Goal: Task Accomplishment & Management: Use online tool/utility

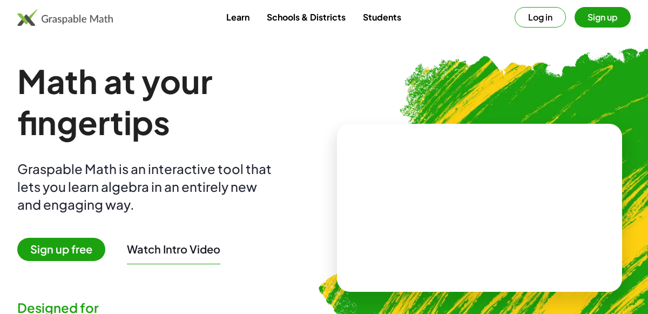
click at [533, 18] on button "Log in" at bounding box center [540, 17] width 51 height 21
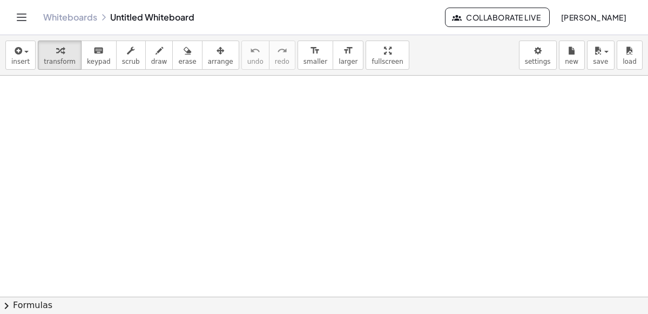
click at [22, 13] on icon "Toggle navigation" at bounding box center [21, 17] width 13 height 13
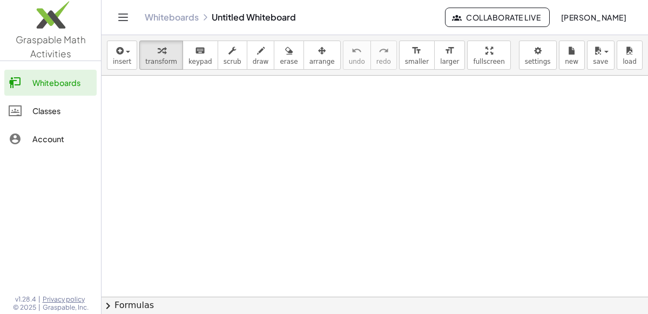
click at [63, 118] on link "Classes" at bounding box center [50, 111] width 92 height 26
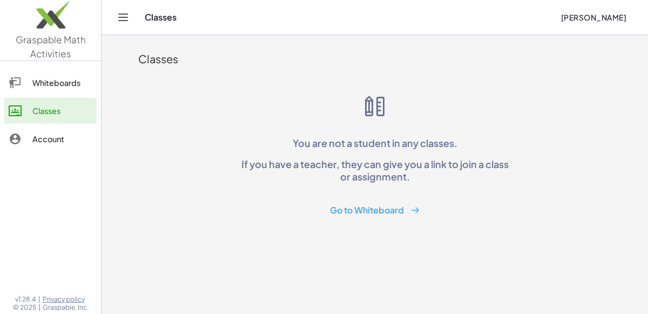
click at [125, 21] on icon "Toggle navigation" at bounding box center [123, 17] width 13 height 13
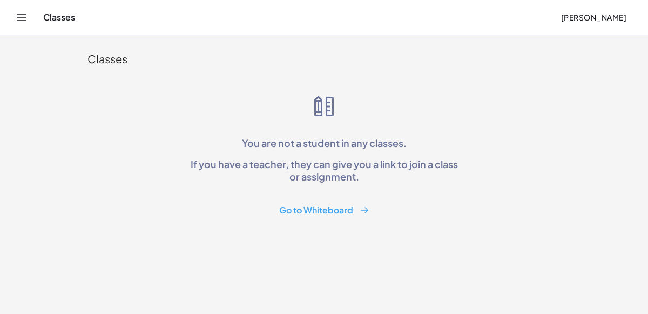
click at [18, 21] on icon "Toggle navigation" at bounding box center [21, 17] width 13 height 13
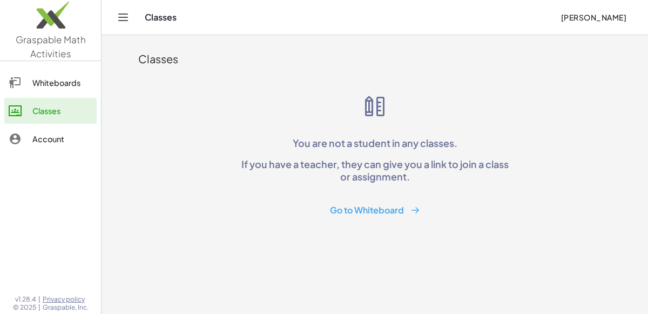
click at [45, 137] on div "Account" at bounding box center [62, 138] width 60 height 13
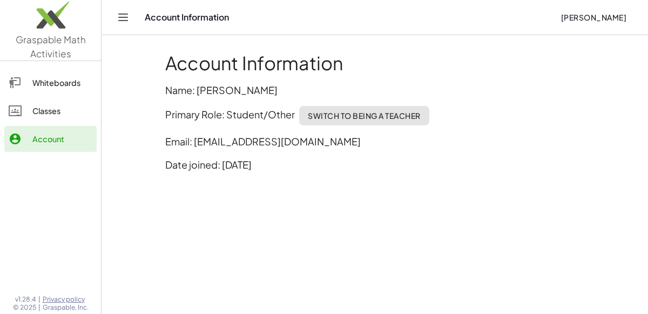
click at [76, 71] on link "Whiteboards" at bounding box center [50, 83] width 92 height 26
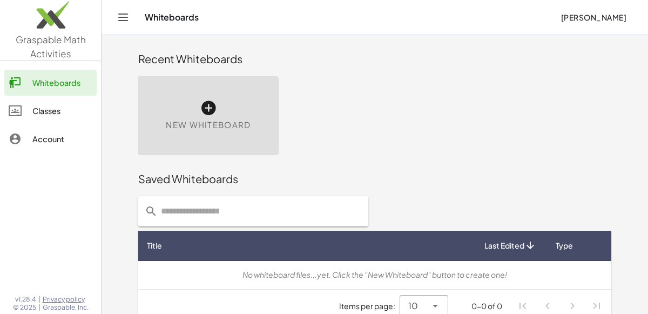
scroll to position [15, 0]
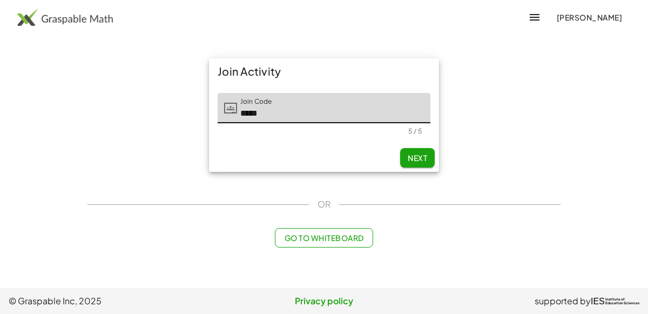
click at [418, 157] on span "Next" at bounding box center [417, 158] width 19 height 10
type input "*****"
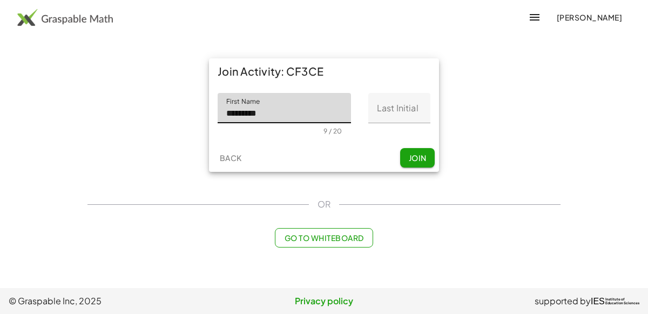
type input "*********"
click at [418, 103] on input "Last Initial" at bounding box center [399, 108] width 62 height 30
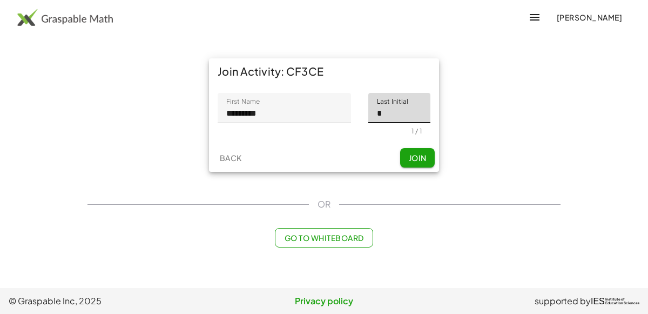
type input "*"
click at [426, 158] on span "Join" at bounding box center [417, 158] width 18 height 10
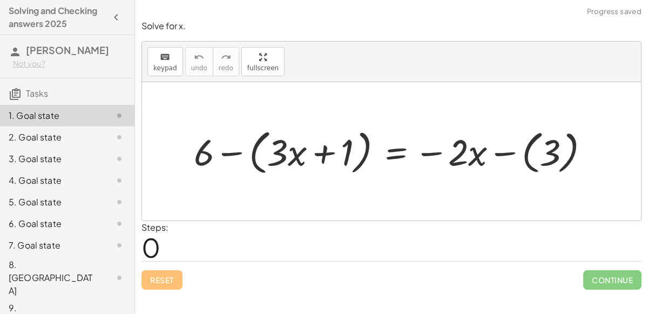
click at [237, 151] on div at bounding box center [395, 150] width 415 height 53
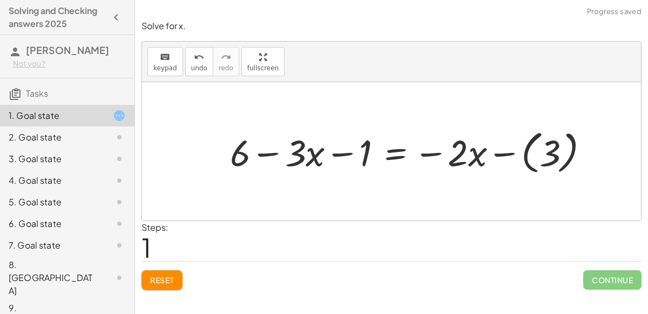
click at [504, 153] on div at bounding box center [414, 151] width 379 height 52
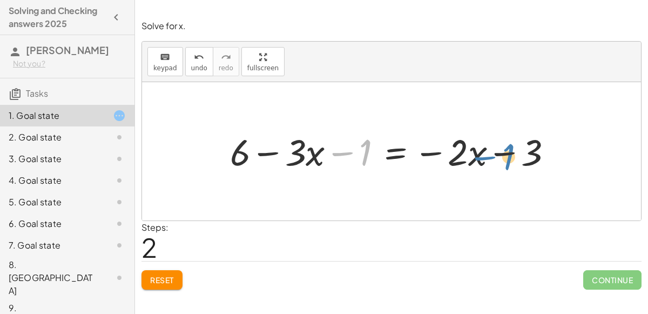
drag, startPoint x: 363, startPoint y: 144, endPoint x: 508, endPoint y: 148, distance: 144.8
click at [508, 148] on div at bounding box center [396, 151] width 342 height 48
click at [362, 153] on div at bounding box center [396, 151] width 342 height 48
drag, startPoint x: 532, startPoint y: 150, endPoint x: 357, endPoint y: 150, distance: 174.4
click at [357, 150] on div at bounding box center [396, 151] width 342 height 48
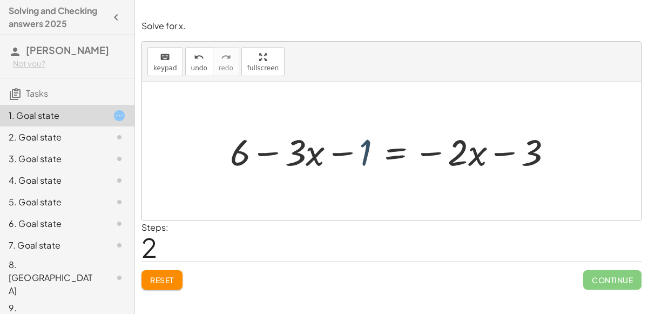
click at [362, 154] on div at bounding box center [396, 151] width 342 height 48
drag, startPoint x: 351, startPoint y: 151, endPoint x: 359, endPoint y: 169, distance: 19.6
click at [359, 169] on div at bounding box center [396, 151] width 342 height 48
drag, startPoint x: 241, startPoint y: 147, endPoint x: 366, endPoint y: 146, distance: 125.3
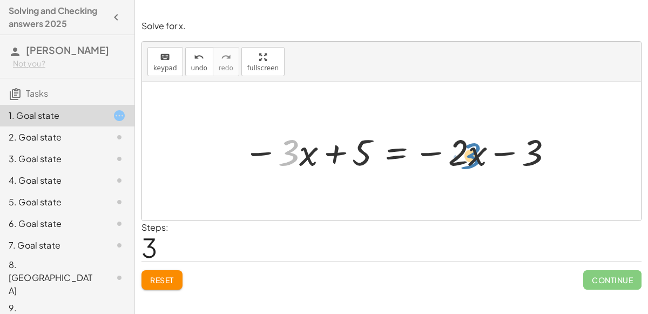
drag, startPoint x: 295, startPoint y: 152, endPoint x: 468, endPoint y: 153, distance: 173.3
click at [468, 153] on div at bounding box center [399, 151] width 322 height 48
drag, startPoint x: 302, startPoint y: 160, endPoint x: 489, endPoint y: 164, distance: 186.9
click at [489, 164] on div at bounding box center [399, 151] width 322 height 48
click at [395, 153] on div at bounding box center [399, 151] width 322 height 48
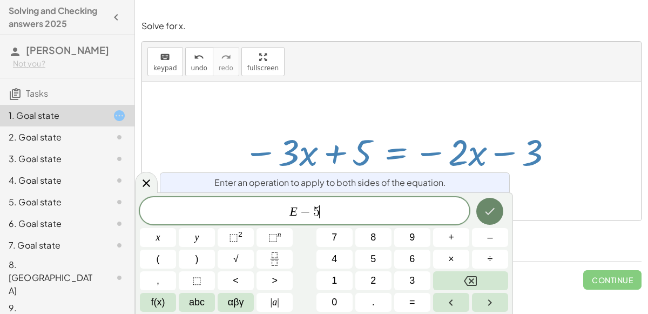
click at [492, 208] on icon "Done" at bounding box center [489, 211] width 13 height 13
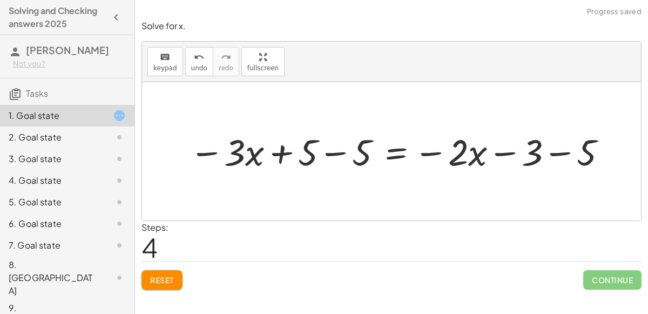
click at [334, 152] on div at bounding box center [399, 151] width 431 height 48
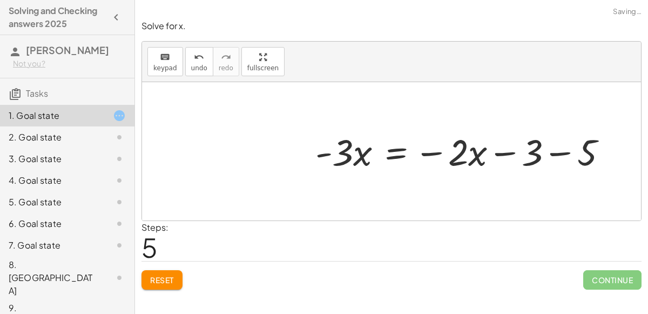
click at [563, 157] on div at bounding box center [465, 151] width 311 height 48
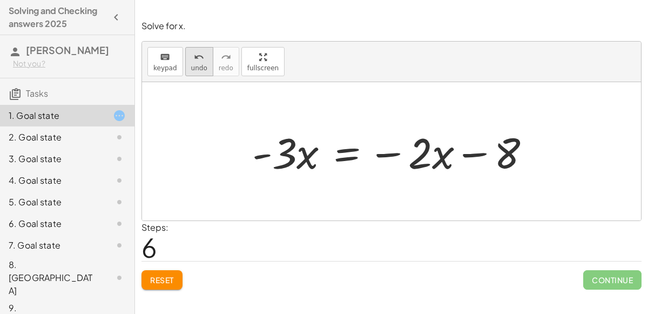
click at [195, 67] on span "undo" at bounding box center [199, 68] width 16 height 8
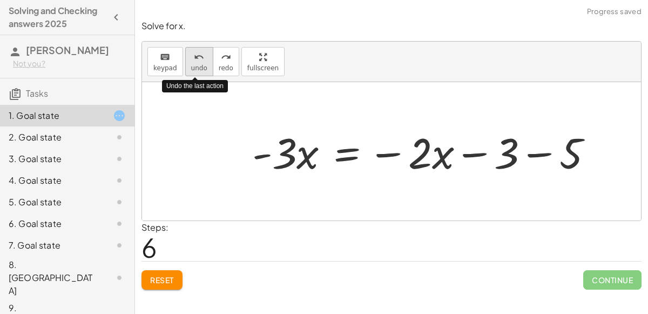
click at [195, 67] on span "undo" at bounding box center [199, 68] width 16 height 8
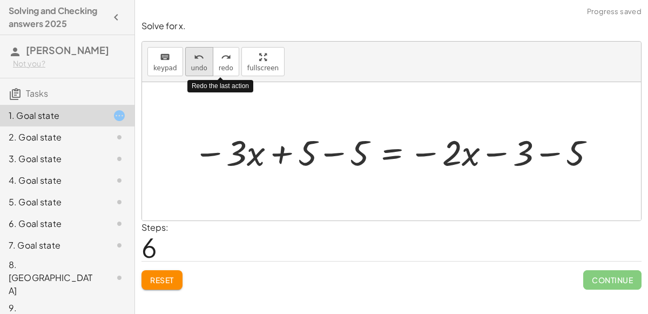
click at [199, 62] on icon "undo" at bounding box center [199, 57] width 10 height 13
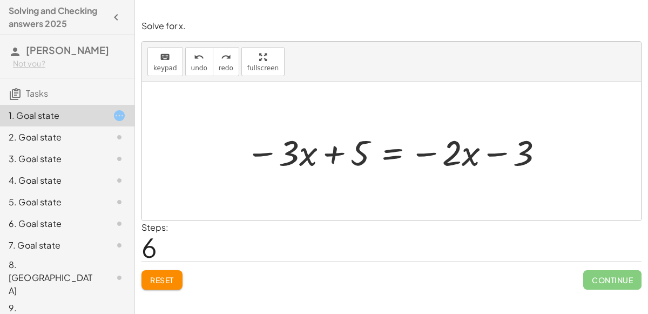
click at [391, 151] on div at bounding box center [396, 151] width 312 height 46
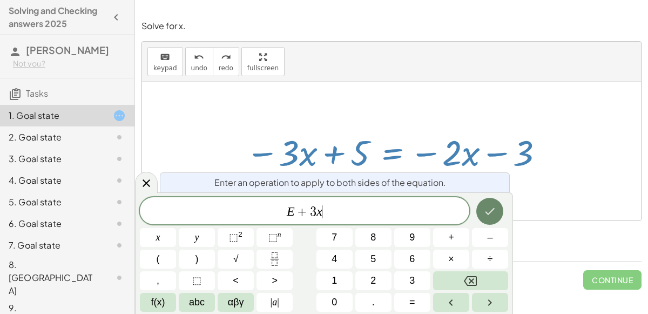
click at [488, 215] on icon "Done" at bounding box center [489, 211] width 13 height 13
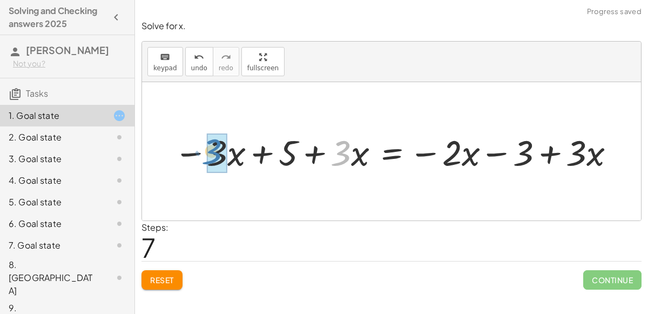
drag, startPoint x: 349, startPoint y: 160, endPoint x: 217, endPoint y: 157, distance: 131.8
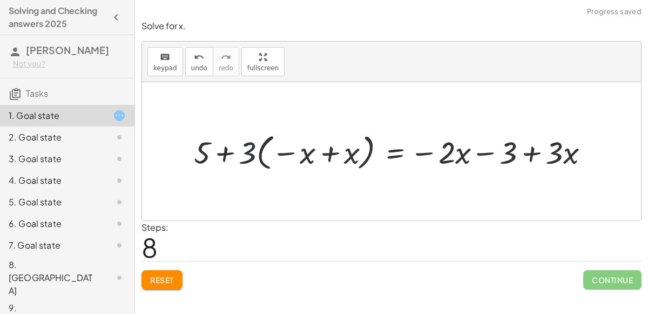
click at [249, 152] on div at bounding box center [395, 151] width 415 height 44
click at [248, 154] on div at bounding box center [395, 151] width 415 height 44
click at [248, 155] on div at bounding box center [395, 151] width 415 height 44
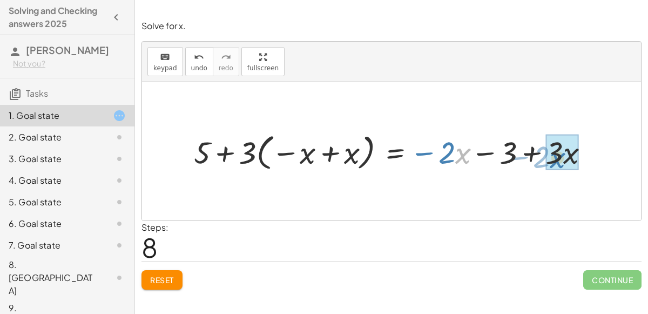
drag, startPoint x: 465, startPoint y: 151, endPoint x: 564, endPoint y: 154, distance: 98.9
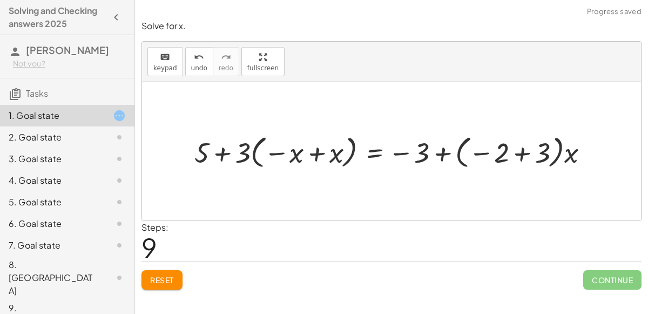
drag, startPoint x: 522, startPoint y: 113, endPoint x: 493, endPoint y: 114, distance: 28.7
click at [493, 114] on div at bounding box center [391, 151] width 499 height 138
click at [196, 57] on icon "undo" at bounding box center [199, 57] width 10 height 13
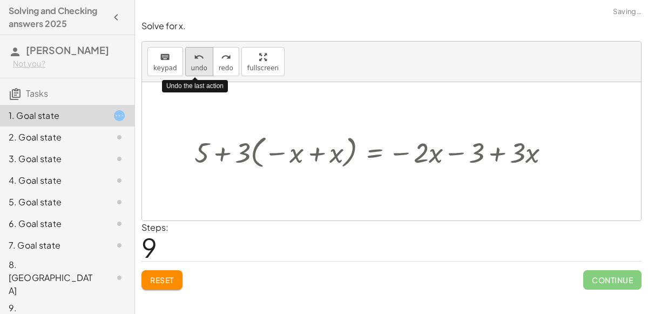
click at [196, 57] on icon "undo" at bounding box center [199, 57] width 10 height 13
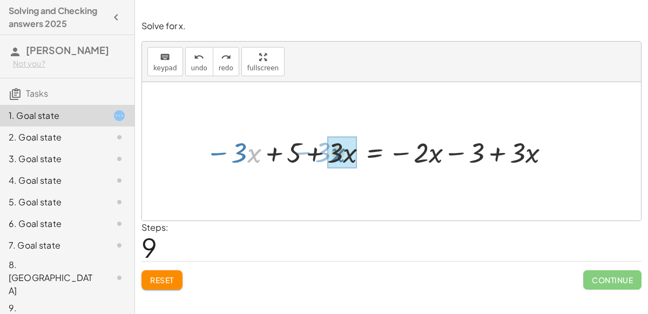
drag, startPoint x: 255, startPoint y: 152, endPoint x: 338, endPoint y: 148, distance: 82.7
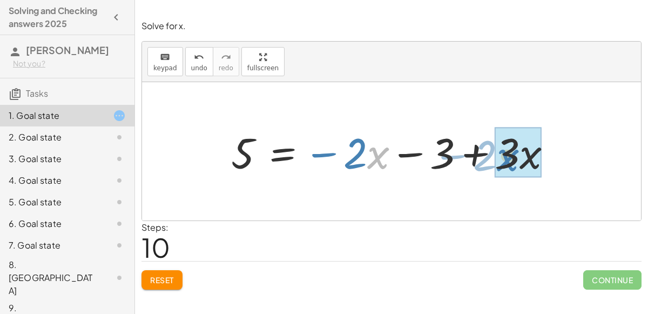
drag, startPoint x: 378, startPoint y: 158, endPoint x: 507, endPoint y: 159, distance: 129.1
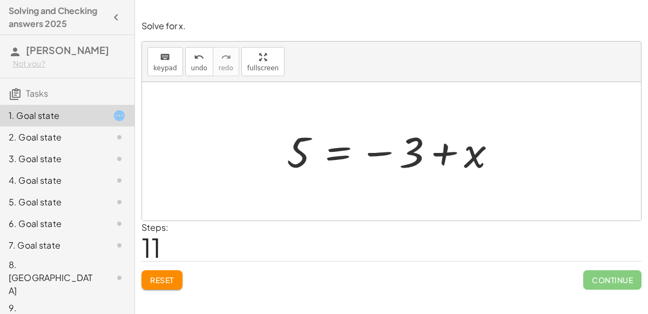
click at [337, 153] on div at bounding box center [395, 151] width 229 height 53
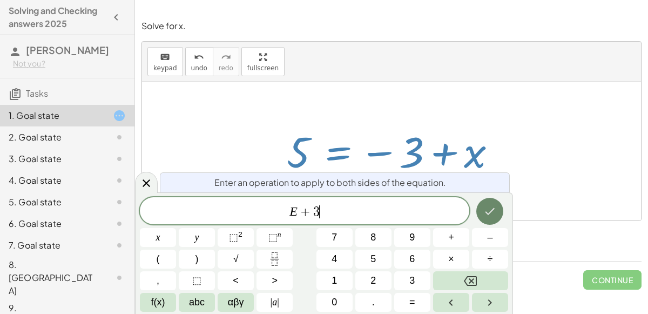
click at [497, 214] on button "Done" at bounding box center [489, 211] width 27 height 27
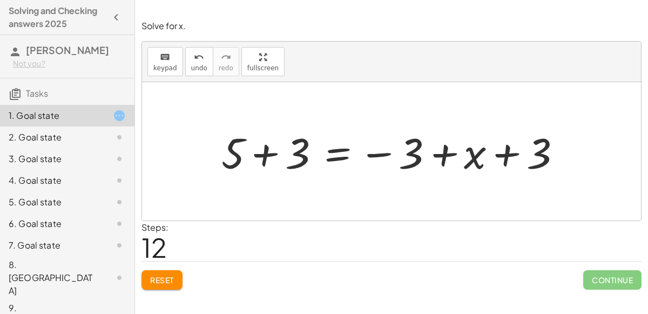
click at [161, 275] on span "Reset" at bounding box center [162, 280] width 24 height 10
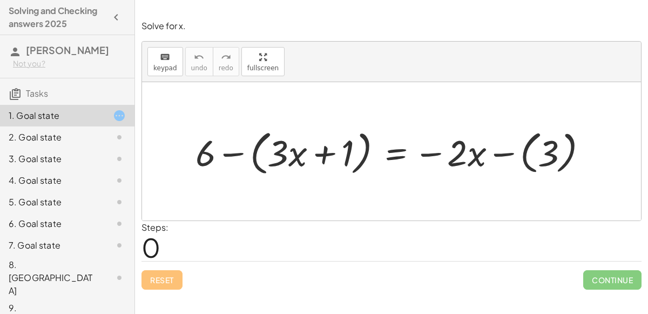
click at [231, 154] on div at bounding box center [395, 151] width 411 height 53
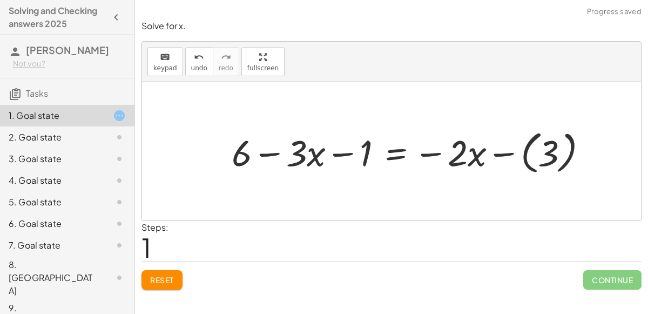
click at [509, 152] on div at bounding box center [413, 150] width 375 height 51
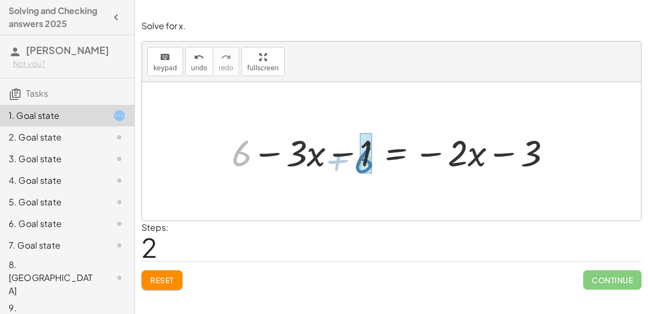
drag, startPoint x: 244, startPoint y: 153, endPoint x: 367, endPoint y: 160, distance: 123.3
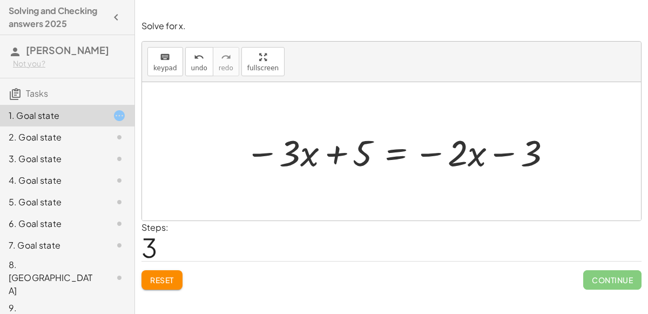
click at [394, 156] on div at bounding box center [400, 151] width 320 height 48
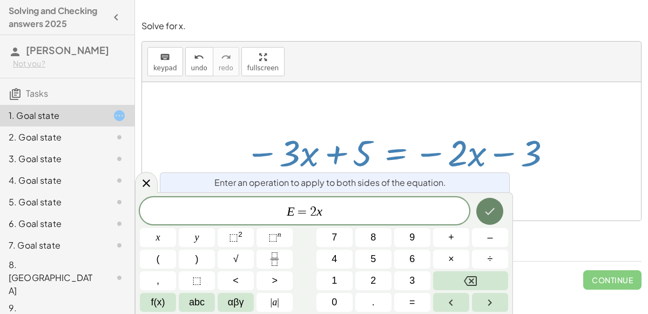
click at [486, 209] on icon "Done" at bounding box center [489, 211] width 13 height 13
click at [480, 207] on button "Done" at bounding box center [489, 211] width 27 height 27
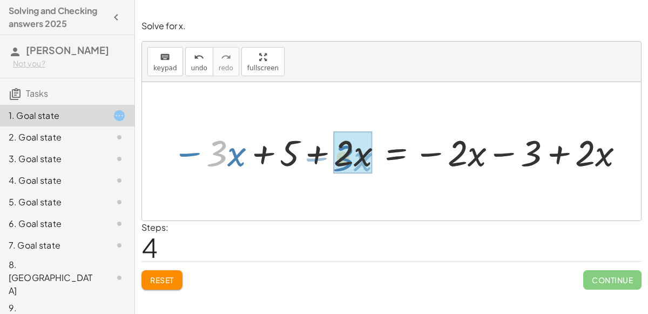
drag, startPoint x: 222, startPoint y: 148, endPoint x: 349, endPoint y: 154, distance: 127.5
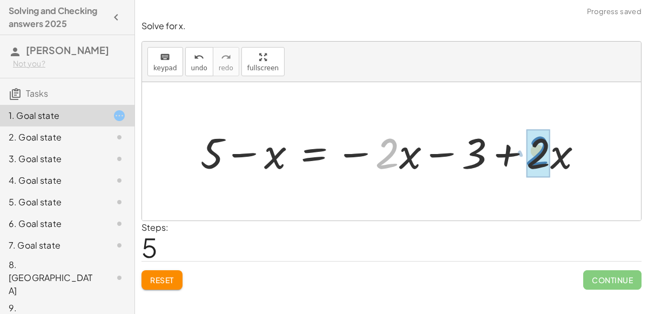
drag, startPoint x: 393, startPoint y: 150, endPoint x: 541, endPoint y: 147, distance: 148.5
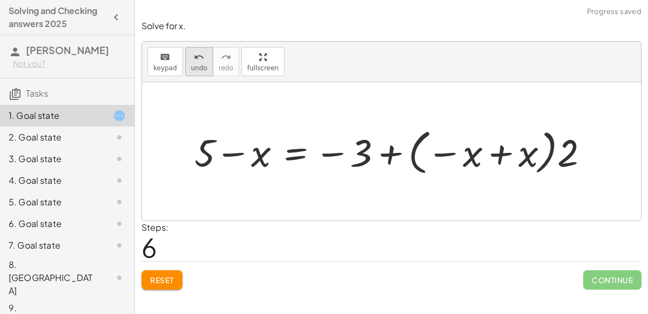
click at [191, 66] on span "undo" at bounding box center [199, 68] width 16 height 8
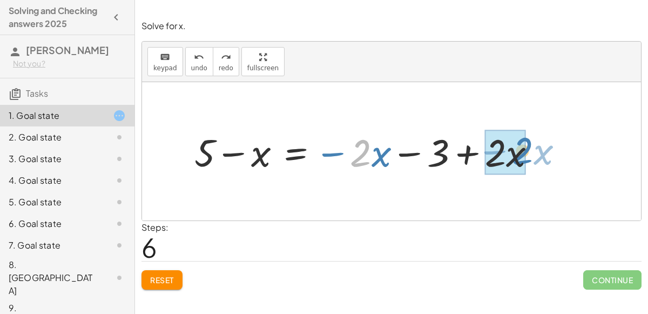
drag, startPoint x: 361, startPoint y: 153, endPoint x: 523, endPoint y: 151, distance: 161.5
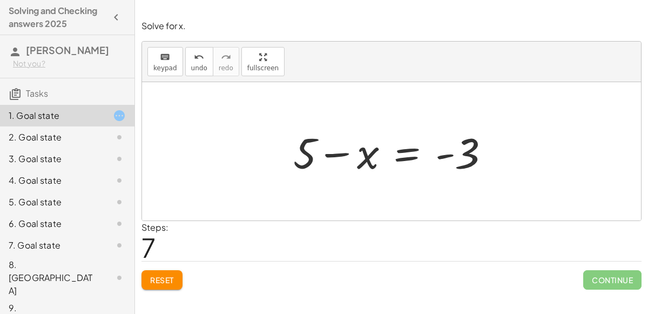
click at [408, 148] on div at bounding box center [396, 152] width 216 height 56
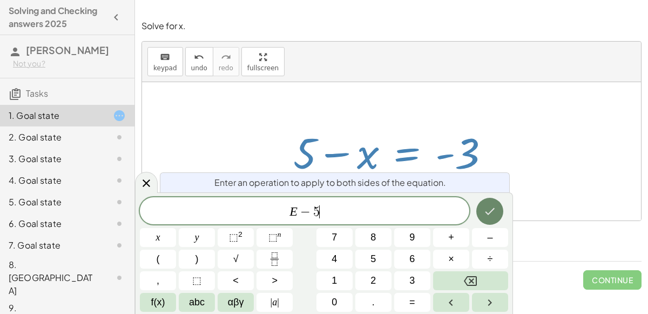
click at [489, 212] on icon "Done" at bounding box center [489, 211] width 13 height 13
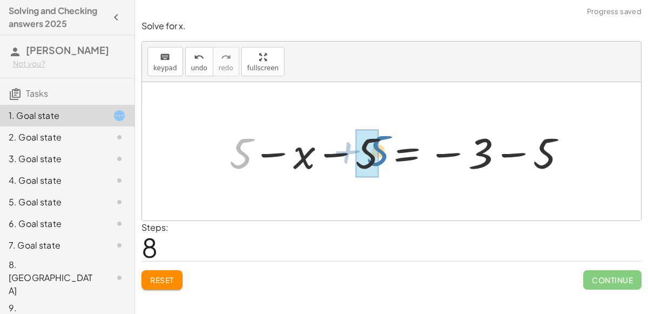
drag, startPoint x: 246, startPoint y: 141, endPoint x: 380, endPoint y: 139, distance: 133.9
click at [380, 139] on div at bounding box center [402, 152] width 356 height 56
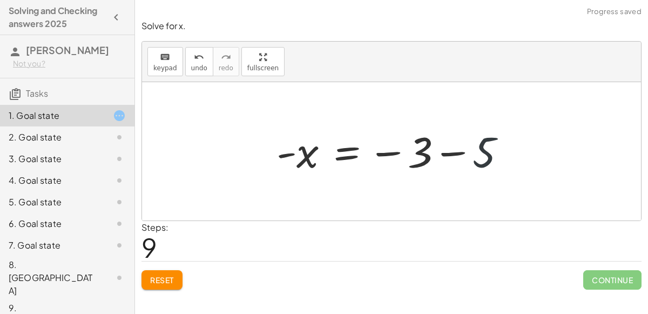
click at [481, 143] on div at bounding box center [395, 151] width 249 height 53
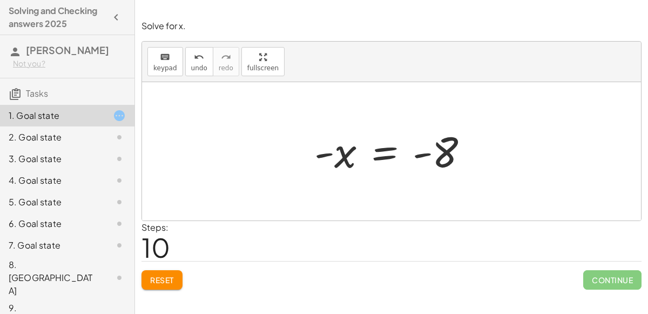
click at [380, 151] on div at bounding box center [396, 151] width 174 height 53
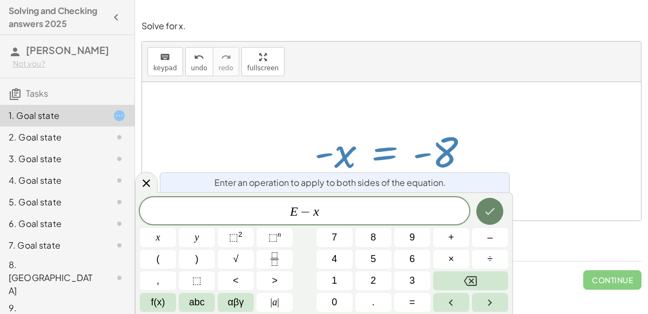
click at [489, 208] on icon "Done" at bounding box center [489, 211] width 13 height 13
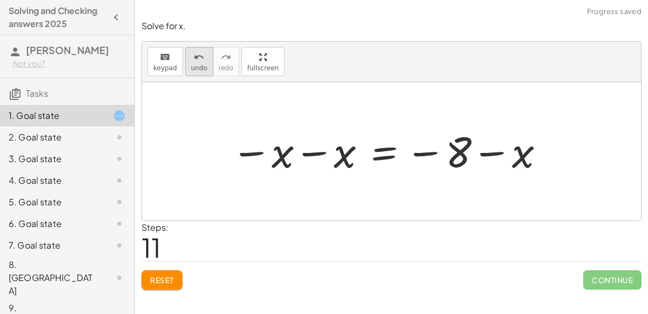
click at [198, 63] on button "undo undo" at bounding box center [199, 61] width 28 height 29
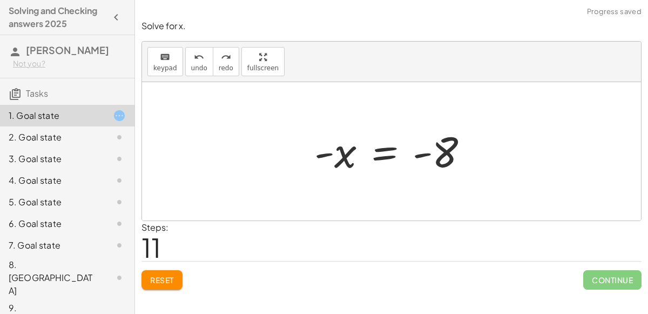
click at [387, 154] on div at bounding box center [396, 151] width 174 height 53
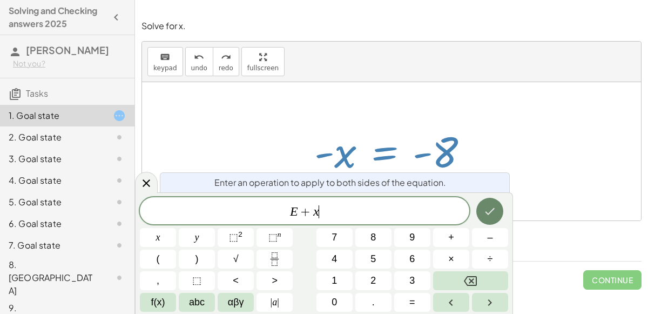
click at [484, 215] on icon "Done" at bounding box center [489, 211] width 13 height 13
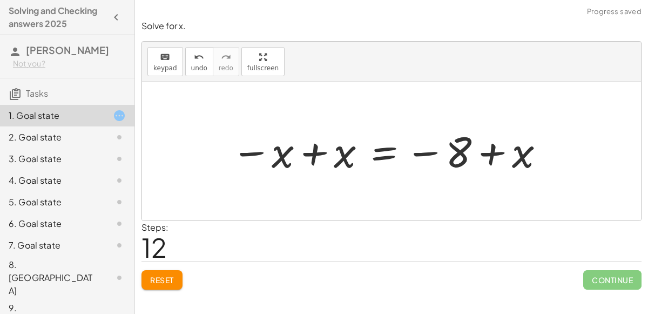
click at [387, 151] on div at bounding box center [388, 151] width 325 height 53
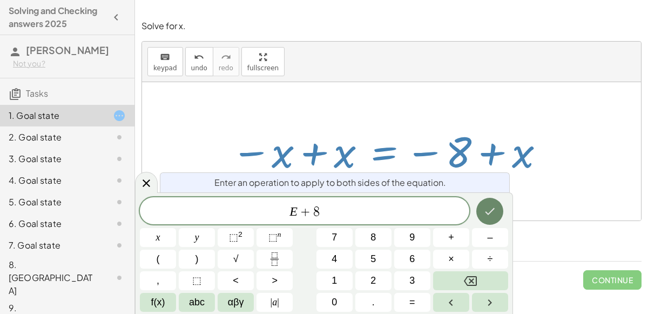
click at [494, 200] on button "Done" at bounding box center [489, 211] width 27 height 27
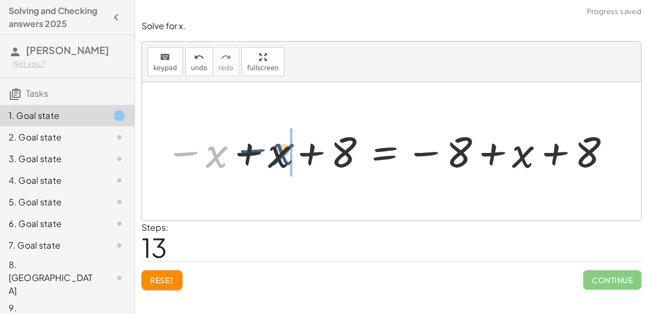
drag, startPoint x: 218, startPoint y: 150, endPoint x: 290, endPoint y: 148, distance: 72.4
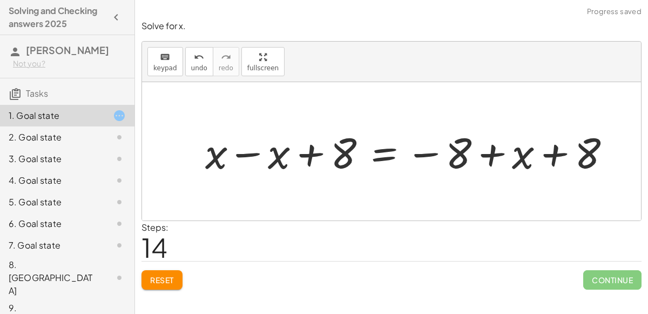
click at [240, 151] on div at bounding box center [412, 152] width 425 height 56
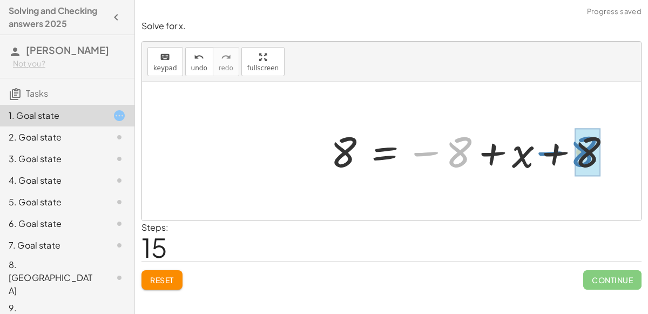
drag, startPoint x: 454, startPoint y: 152, endPoint x: 579, endPoint y: 152, distance: 125.3
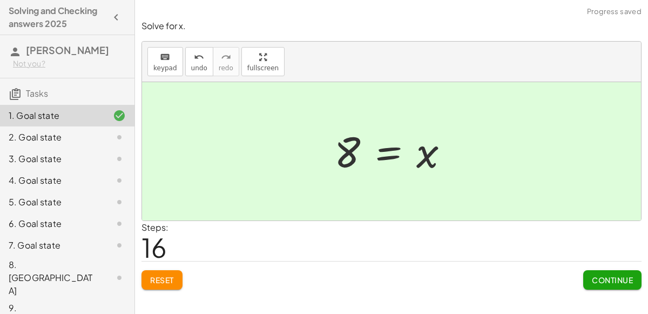
click at [592, 275] on span "Continue" at bounding box center [612, 280] width 41 height 10
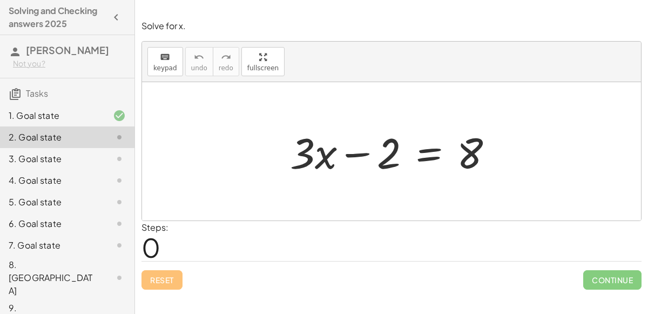
click at [426, 156] on div at bounding box center [396, 152] width 222 height 56
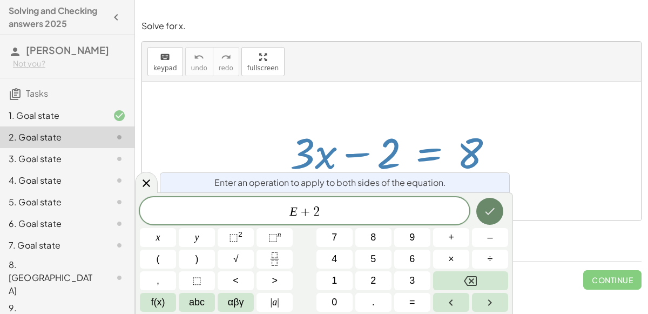
click at [489, 206] on icon "Done" at bounding box center [489, 211] width 13 height 13
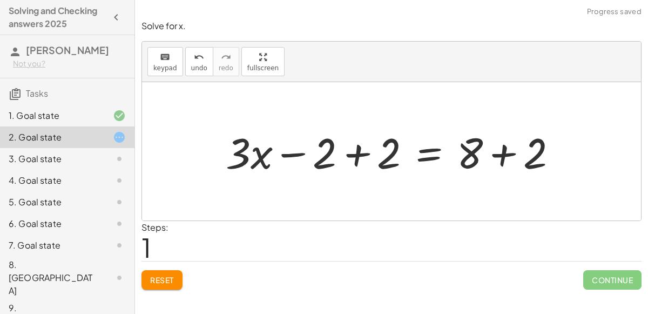
click at [358, 157] on div at bounding box center [395, 152] width 351 height 56
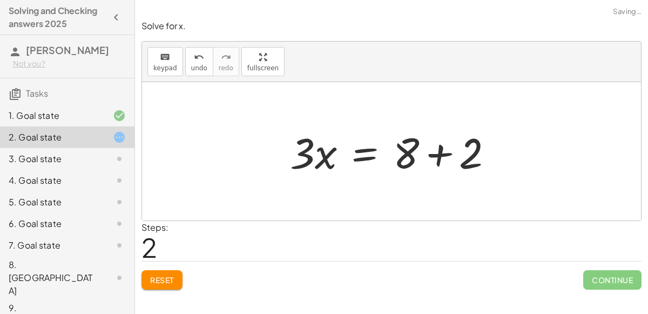
click at [441, 154] on div at bounding box center [396, 152] width 222 height 56
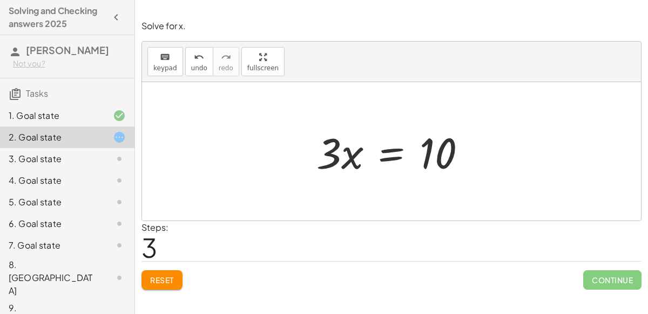
click at [389, 152] on div at bounding box center [395, 152] width 169 height 56
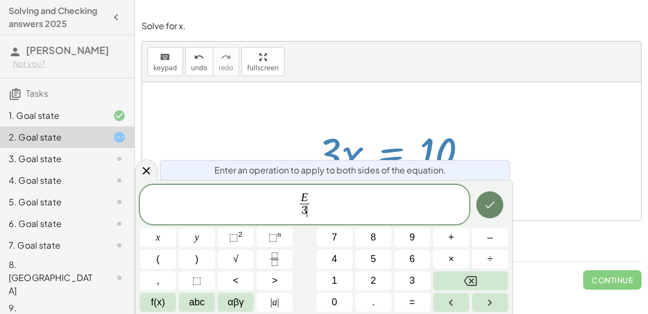
click at [491, 206] on icon "Done" at bounding box center [490, 204] width 10 height 7
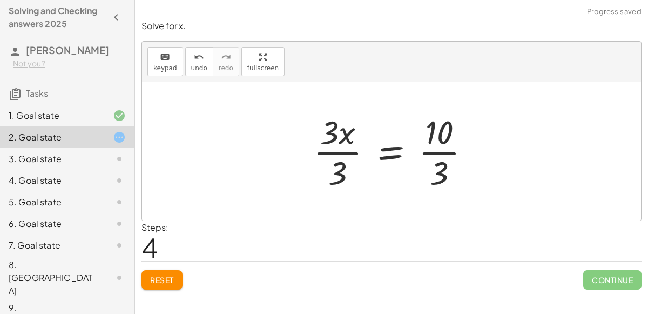
click at [346, 152] on div at bounding box center [396, 151] width 177 height 83
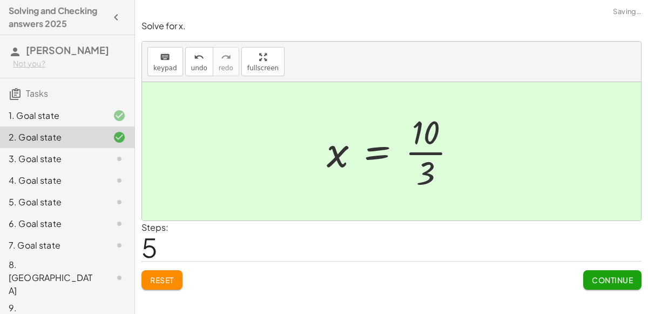
click at [425, 151] on div at bounding box center [396, 151] width 150 height 83
click at [597, 279] on span "Continue" at bounding box center [612, 280] width 41 height 10
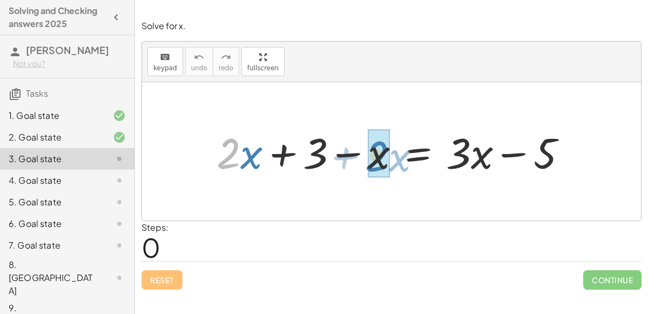
drag, startPoint x: 229, startPoint y: 150, endPoint x: 375, endPoint y: 151, distance: 146.3
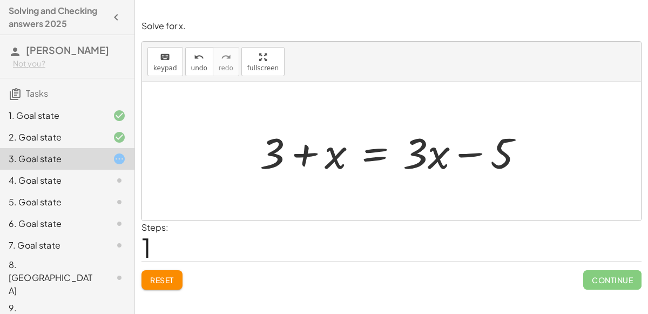
click at [377, 149] on div at bounding box center [395, 152] width 283 height 56
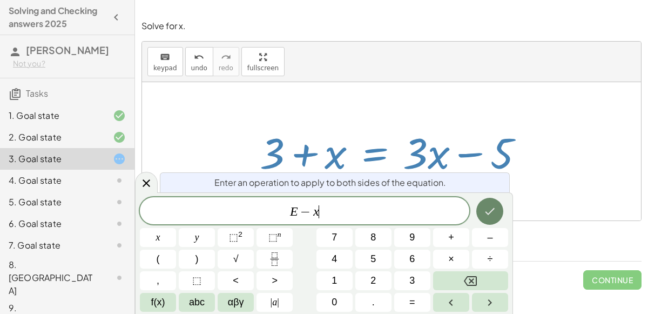
click at [498, 207] on button "Done" at bounding box center [489, 211] width 27 height 27
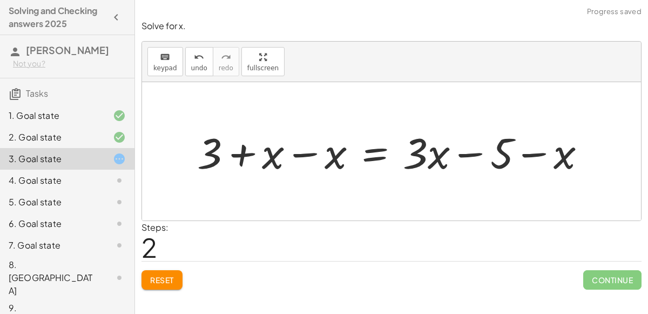
click at [303, 153] on div at bounding box center [396, 152] width 408 height 56
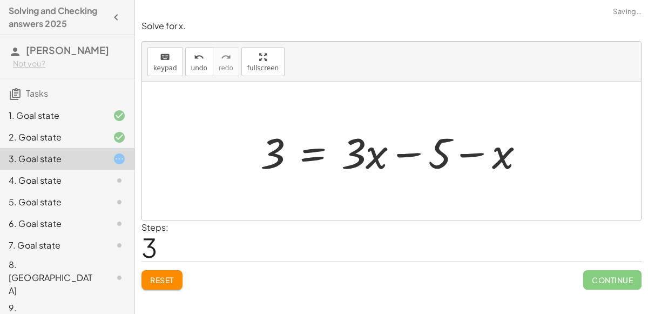
click at [415, 157] on div at bounding box center [396, 152] width 283 height 56
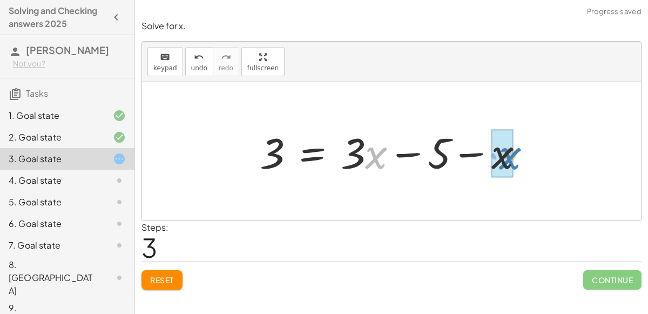
drag, startPoint x: 366, startPoint y: 146, endPoint x: 499, endPoint y: 147, distance: 133.4
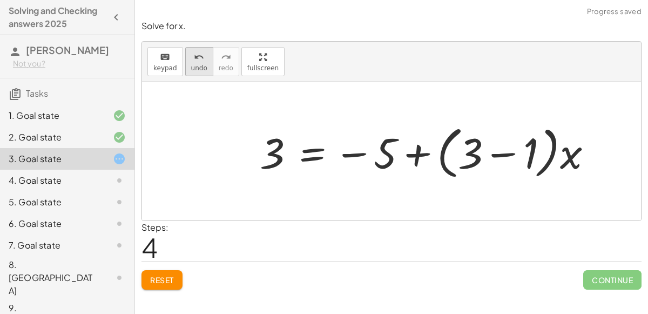
click at [191, 62] on div "undo" at bounding box center [199, 56] width 16 height 13
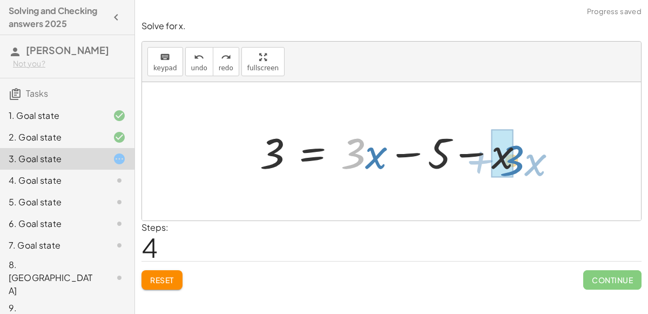
drag, startPoint x: 358, startPoint y: 151, endPoint x: 516, endPoint y: 158, distance: 157.8
click at [516, 158] on div at bounding box center [395, 152] width 283 height 56
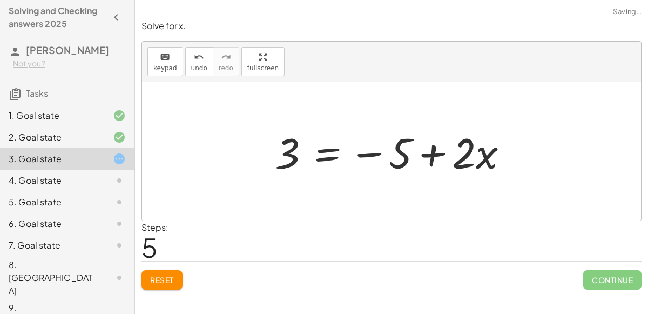
click at [320, 151] on div at bounding box center [395, 152] width 253 height 56
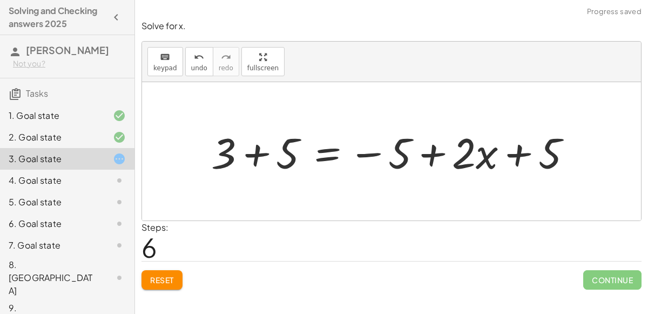
click at [259, 154] on div at bounding box center [396, 152] width 380 height 56
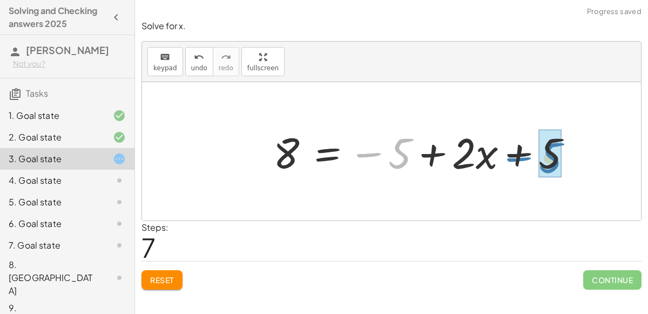
drag, startPoint x: 398, startPoint y: 153, endPoint x: 550, endPoint y: 158, distance: 151.3
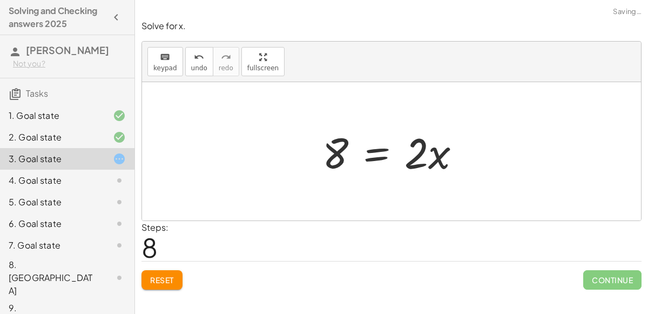
click at [373, 158] on div at bounding box center [396, 152] width 158 height 56
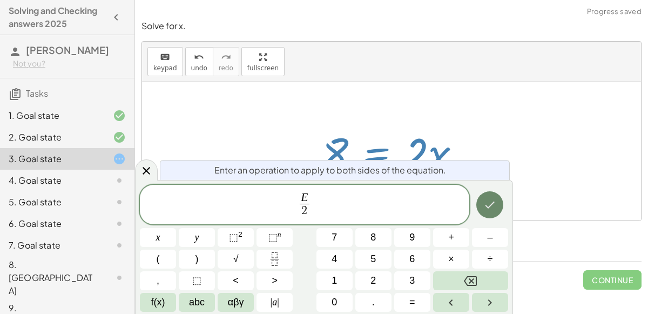
click at [495, 199] on icon "Done" at bounding box center [489, 204] width 13 height 13
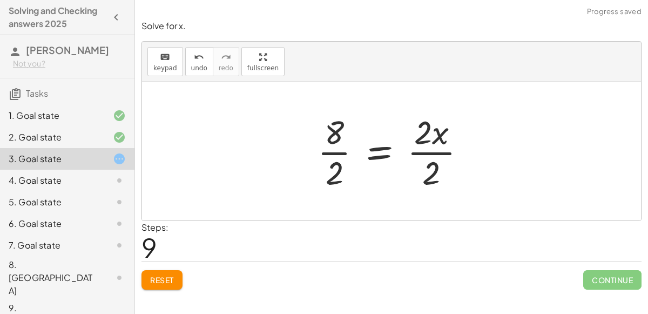
click at [428, 150] on div at bounding box center [396, 151] width 168 height 83
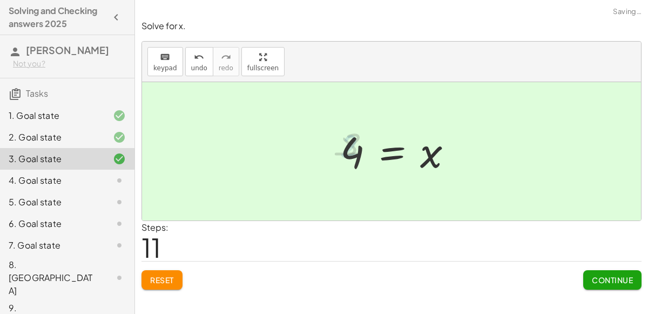
click at [614, 277] on span "Continue" at bounding box center [612, 280] width 41 height 10
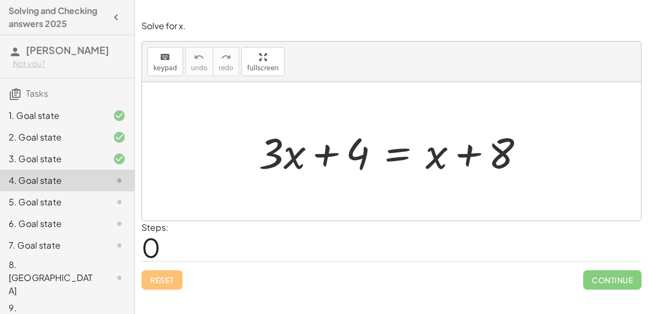
click at [395, 158] on div at bounding box center [395, 152] width 285 height 56
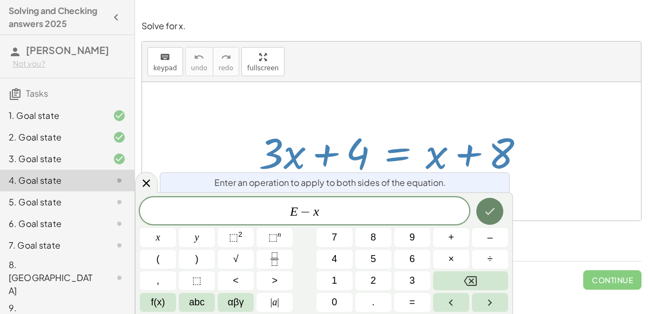
click at [496, 212] on icon "Done" at bounding box center [489, 211] width 13 height 13
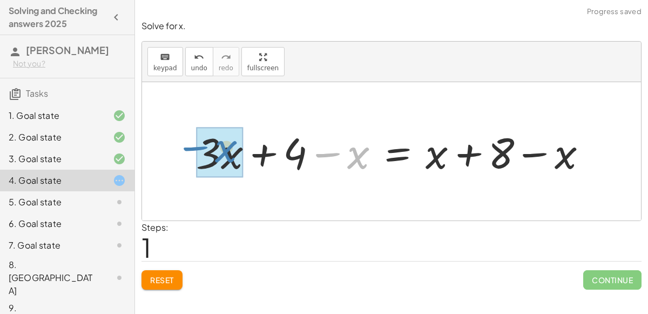
drag, startPoint x: 354, startPoint y: 150, endPoint x: 220, endPoint y: 143, distance: 134.1
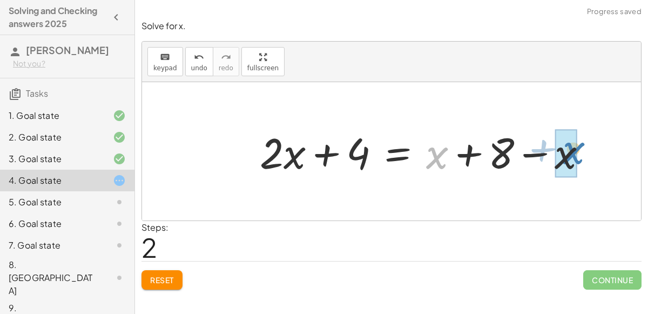
drag, startPoint x: 432, startPoint y: 160, endPoint x: 569, endPoint y: 156, distance: 136.7
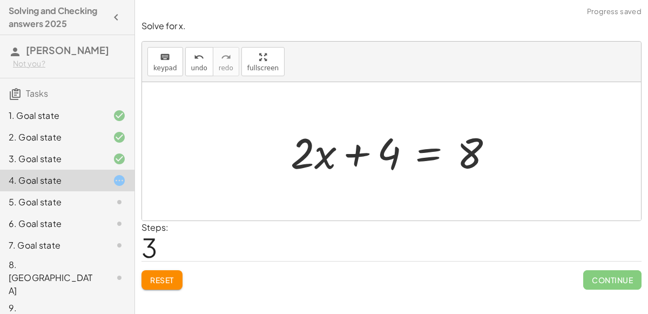
click at [424, 158] on div at bounding box center [396, 152] width 222 height 56
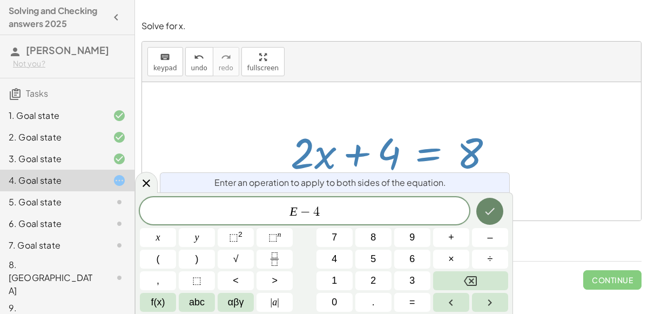
click at [494, 213] on icon "Done" at bounding box center [489, 211] width 13 height 13
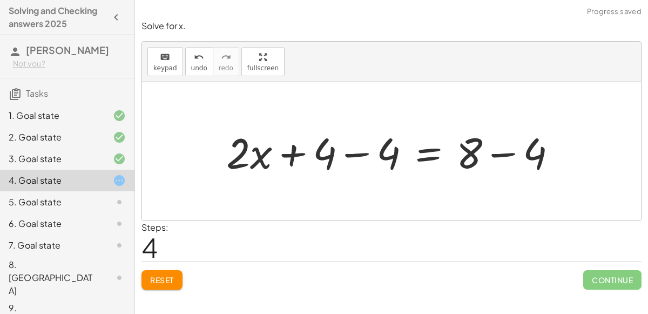
click at [352, 153] on div at bounding box center [396, 152] width 350 height 56
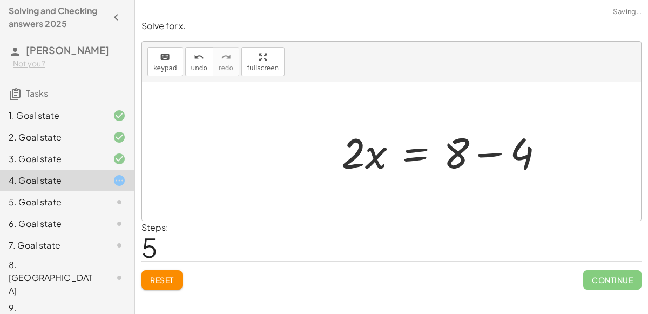
click at [495, 153] on div at bounding box center [447, 152] width 222 height 56
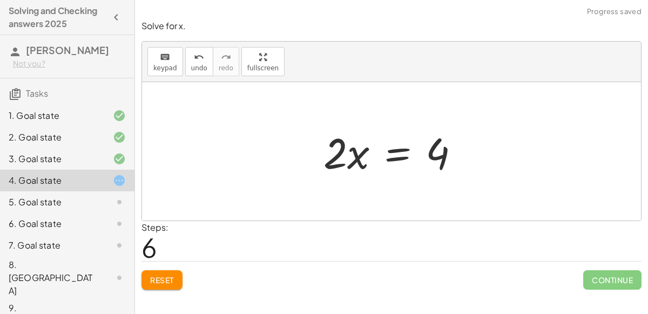
click at [393, 154] on div at bounding box center [396, 152] width 156 height 56
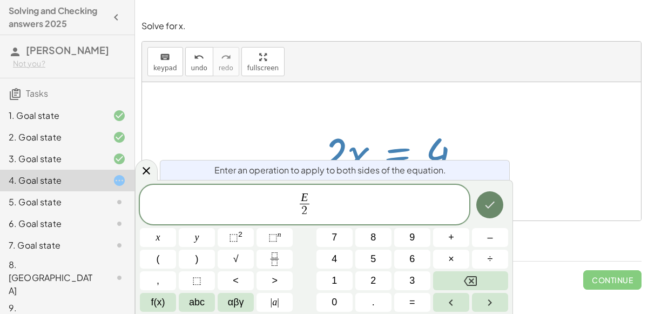
click at [488, 199] on icon "Done" at bounding box center [489, 204] width 13 height 13
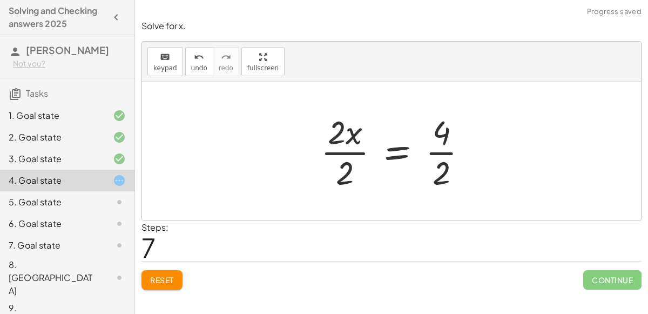
click at [340, 152] on div at bounding box center [398, 151] width 166 height 83
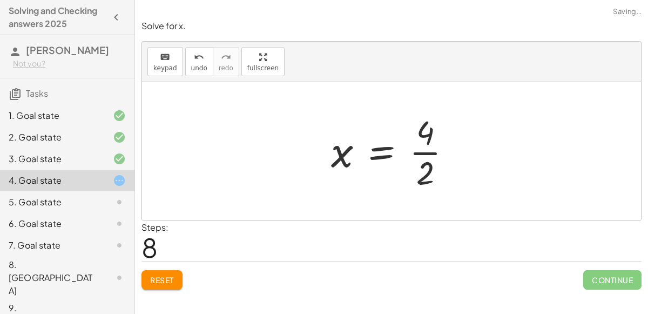
click at [434, 156] on div at bounding box center [396, 151] width 140 height 83
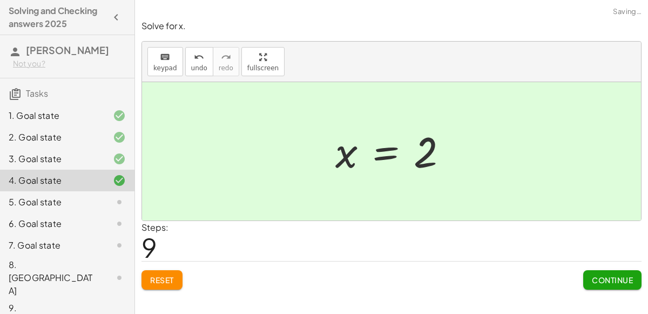
click at [587, 278] on button "Continue" at bounding box center [612, 279] width 58 height 19
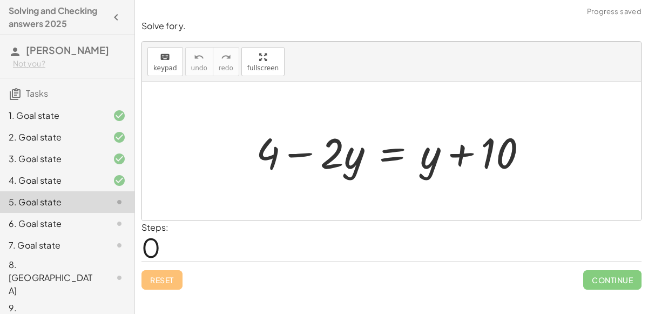
click at [387, 156] on div at bounding box center [396, 152] width 291 height 56
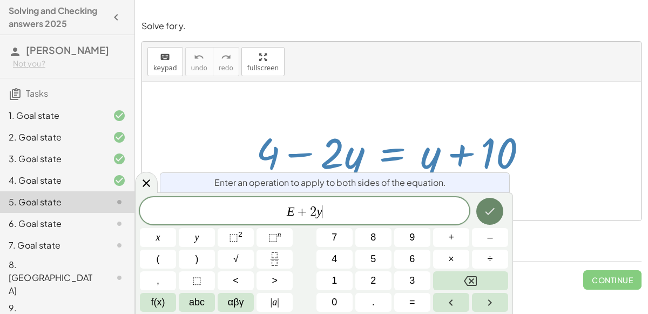
click at [487, 206] on icon "Done" at bounding box center [489, 211] width 13 height 13
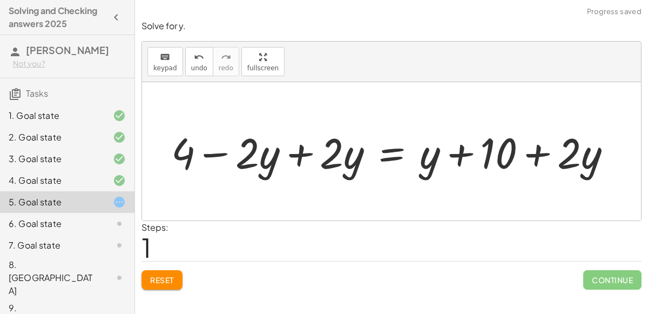
click at [307, 153] on div at bounding box center [395, 152] width 459 height 56
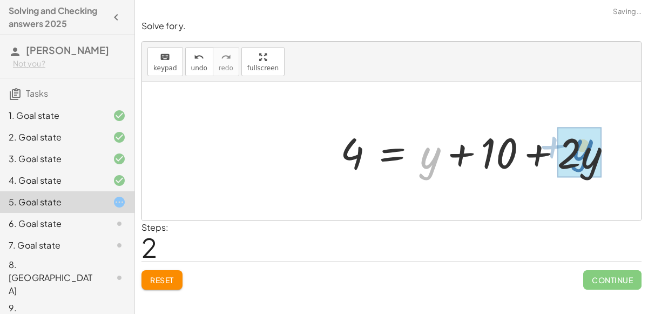
drag, startPoint x: 428, startPoint y: 163, endPoint x: 580, endPoint y: 156, distance: 153.0
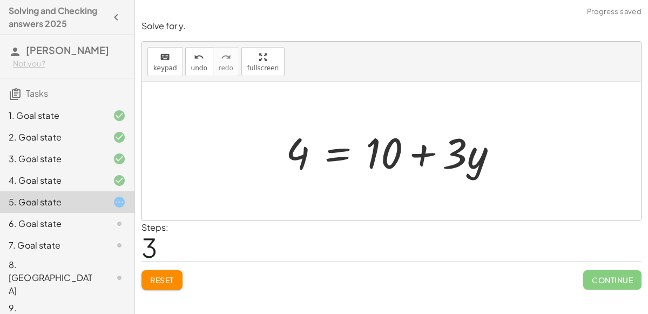
click at [334, 155] on div at bounding box center [395, 152] width 231 height 56
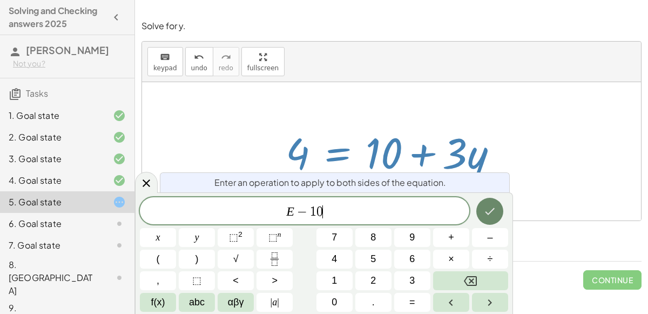
click at [485, 202] on button "Done" at bounding box center [489, 211] width 27 height 27
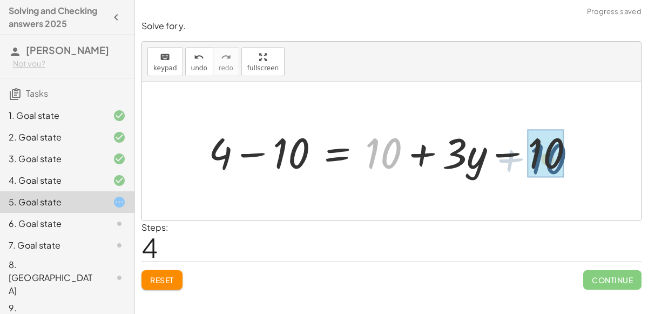
drag, startPoint x: 384, startPoint y: 156, endPoint x: 550, endPoint y: 161, distance: 165.9
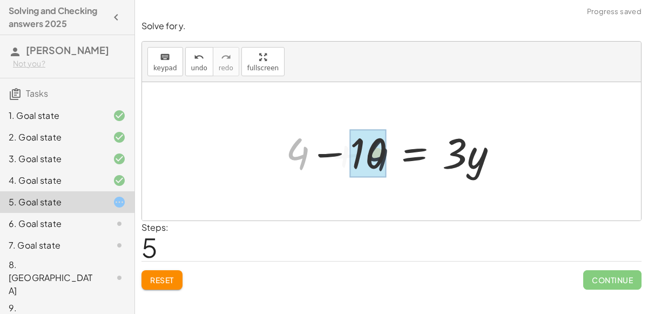
drag, startPoint x: 295, startPoint y: 148, endPoint x: 382, endPoint y: 151, distance: 87.0
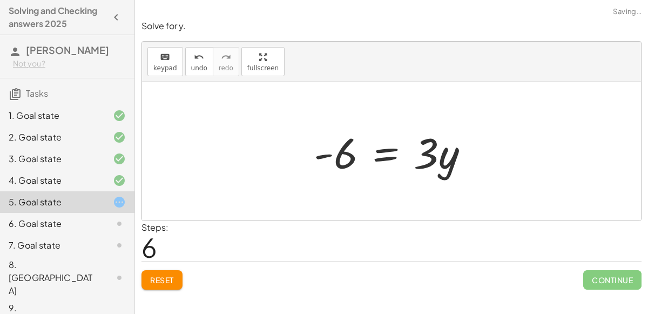
click at [379, 152] on div at bounding box center [395, 152] width 174 height 56
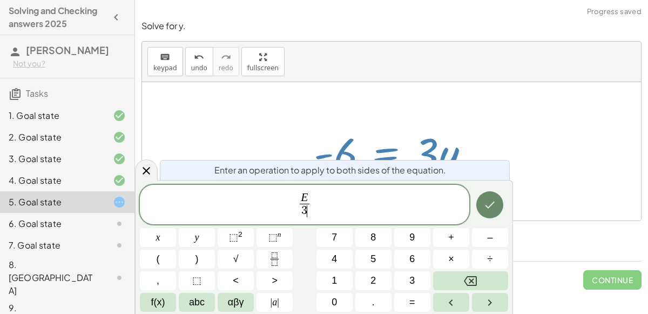
click at [489, 196] on button "Done" at bounding box center [489, 204] width 27 height 27
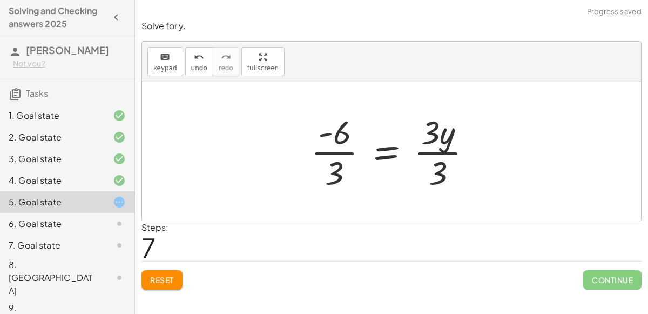
click at [334, 143] on div at bounding box center [396, 151] width 180 height 83
click at [423, 149] on div at bounding box center [397, 151] width 177 height 83
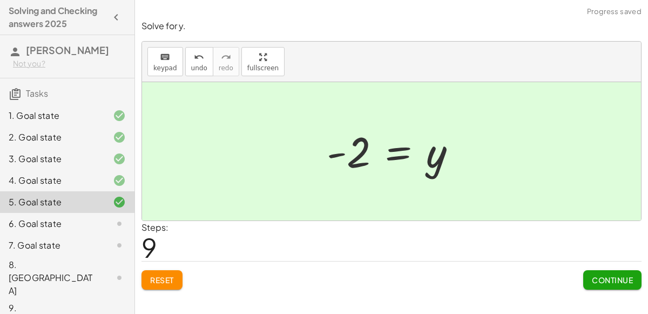
click at [610, 287] on button "Continue" at bounding box center [612, 279] width 58 height 19
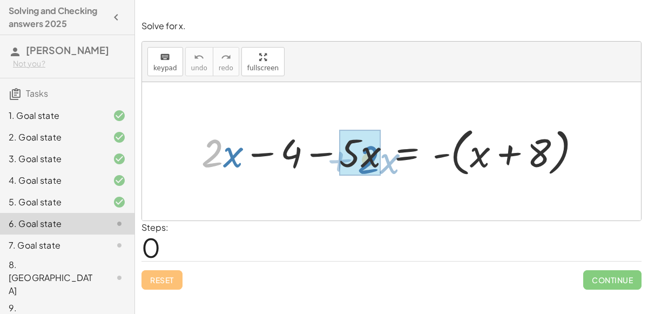
drag, startPoint x: 220, startPoint y: 147, endPoint x: 375, endPoint y: 153, distance: 155.6
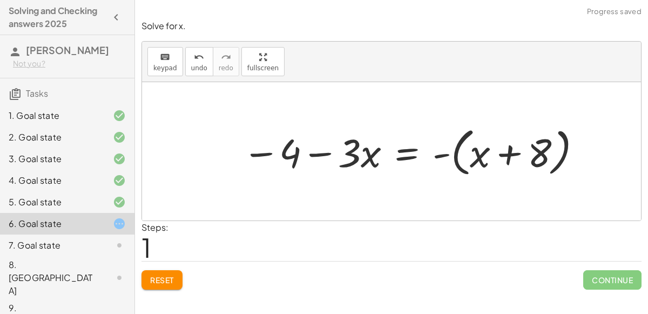
click at [442, 153] on div at bounding box center [413, 151] width 352 height 57
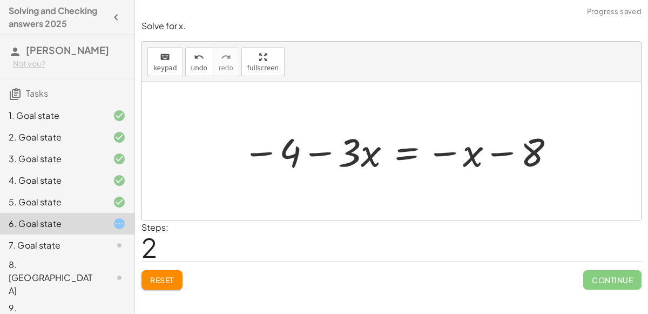
click at [404, 154] on div at bounding box center [399, 150] width 325 height 51
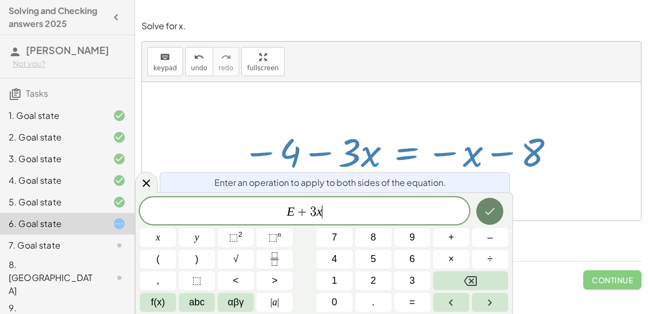
click at [492, 208] on icon "Done" at bounding box center [489, 211] width 13 height 13
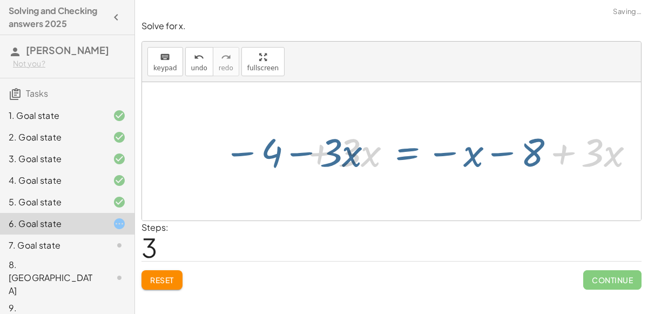
click at [492, 208] on div at bounding box center [394, 151] width 505 height 138
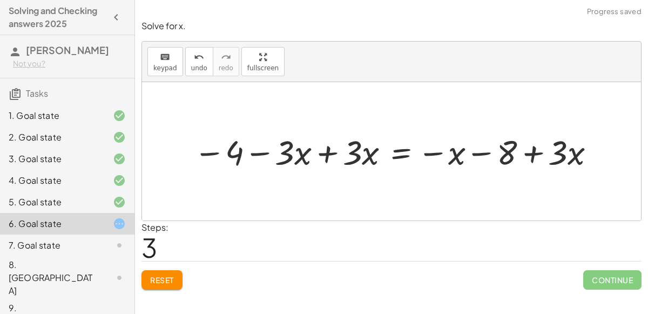
click at [323, 153] on div at bounding box center [395, 151] width 415 height 44
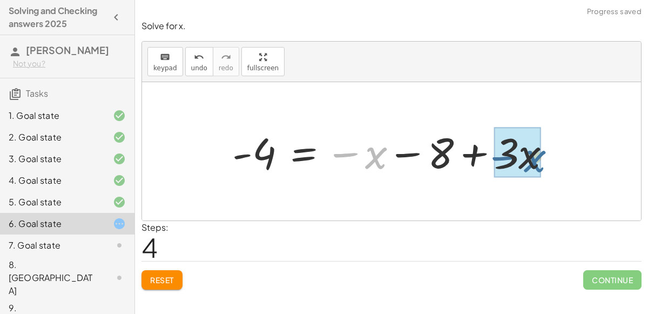
drag, startPoint x: 376, startPoint y: 146, endPoint x: 533, endPoint y: 150, distance: 156.6
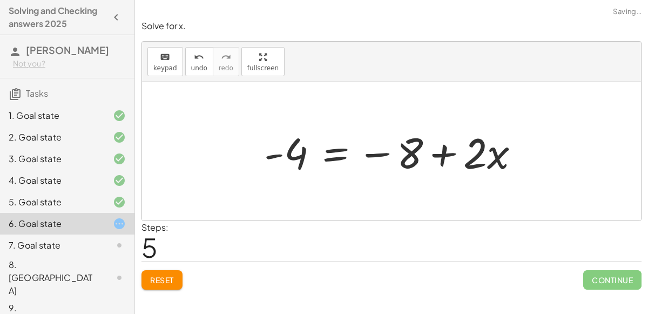
click at [335, 160] on div at bounding box center [396, 152] width 275 height 56
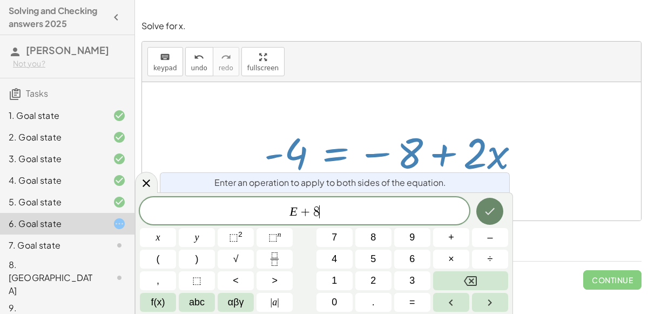
click at [495, 211] on icon "Done" at bounding box center [489, 211] width 13 height 13
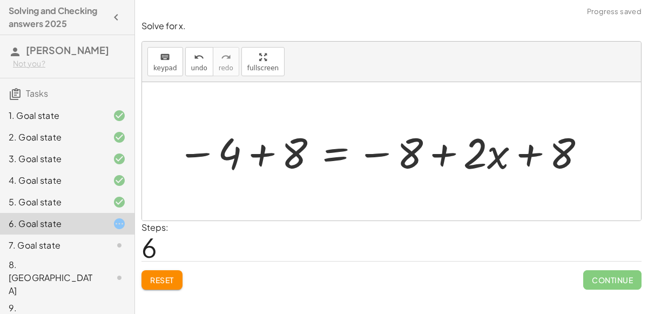
click at [262, 156] on div at bounding box center [382, 152] width 421 height 56
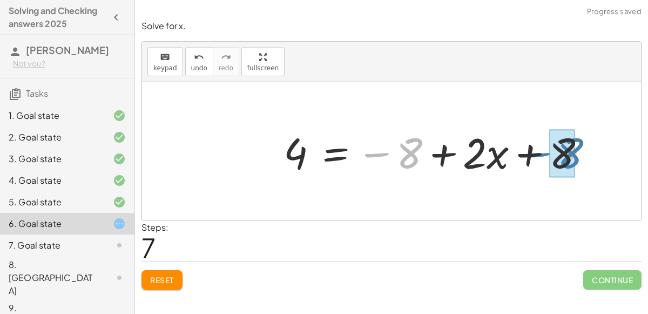
drag, startPoint x: 407, startPoint y: 153, endPoint x: 566, endPoint y: 153, distance: 159.8
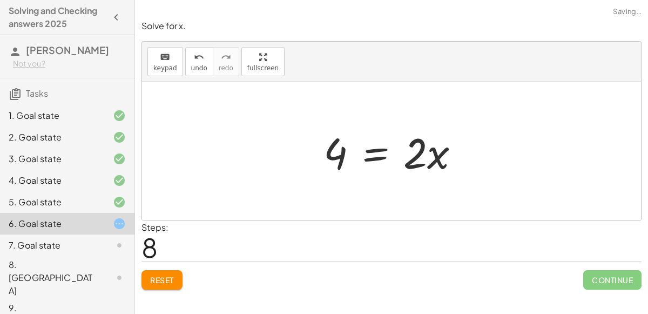
click at [373, 150] on div at bounding box center [396, 152] width 156 height 56
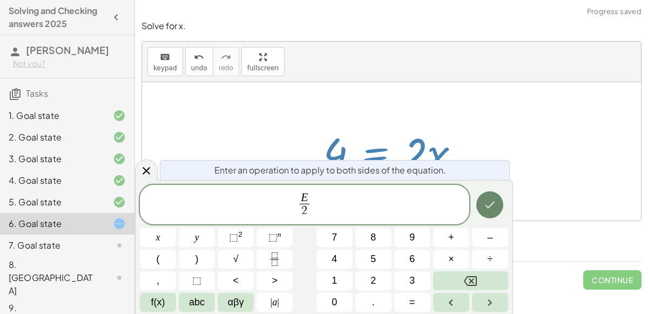
click at [486, 198] on button "Done" at bounding box center [489, 204] width 27 height 27
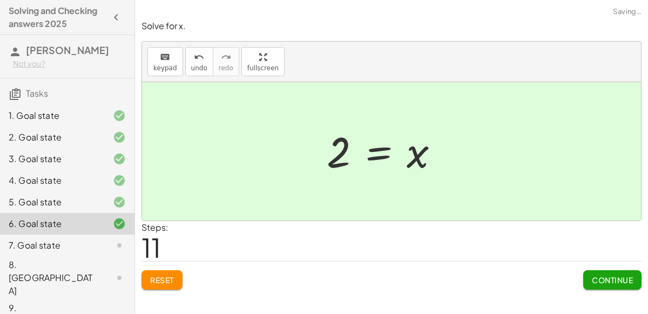
click at [614, 282] on span "Continue" at bounding box center [612, 280] width 41 height 10
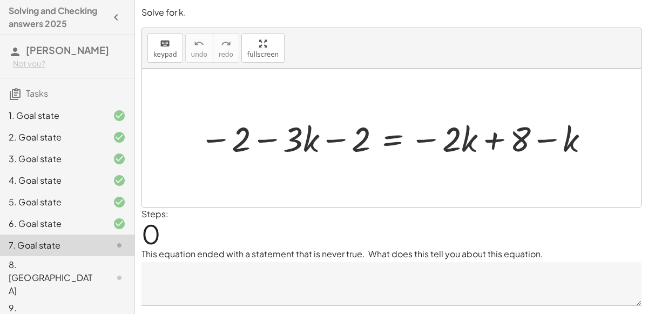
scroll to position [10, 0]
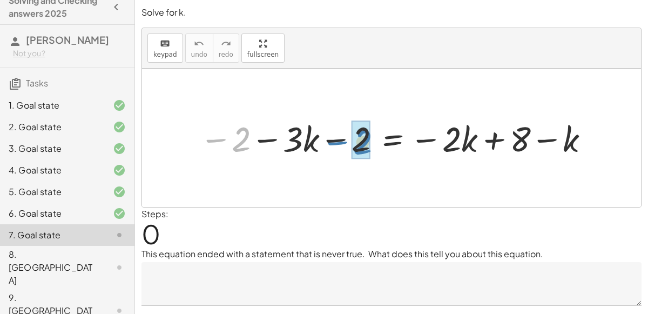
drag, startPoint x: 245, startPoint y: 133, endPoint x: 367, endPoint y: 136, distance: 122.1
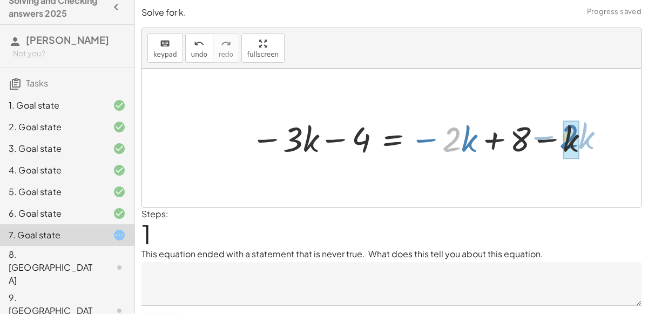
drag, startPoint x: 452, startPoint y: 141, endPoint x: 567, endPoint y: 139, distance: 115.6
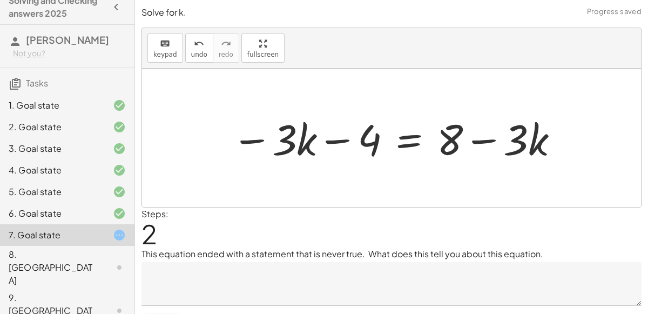
click at [417, 137] on div at bounding box center [395, 138] width 339 height 56
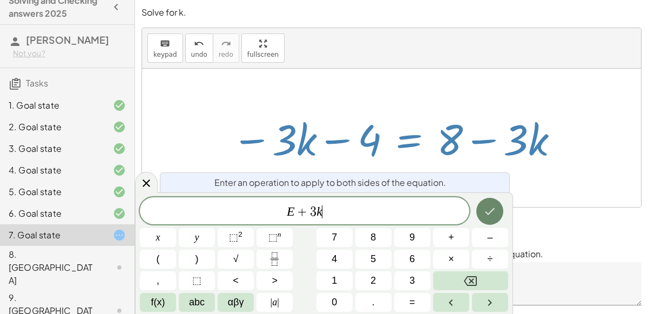
click at [496, 204] on button "Done" at bounding box center [489, 211] width 27 height 27
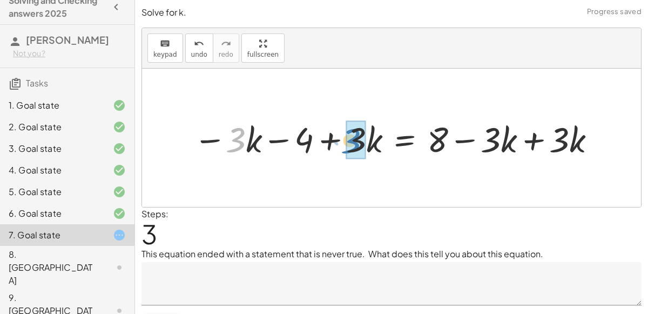
drag, startPoint x: 236, startPoint y: 144, endPoint x: 355, endPoint y: 146, distance: 119.3
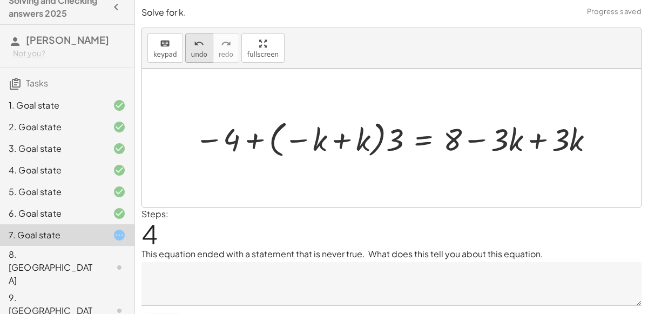
click at [190, 49] on button "undo undo" at bounding box center [199, 47] width 28 height 29
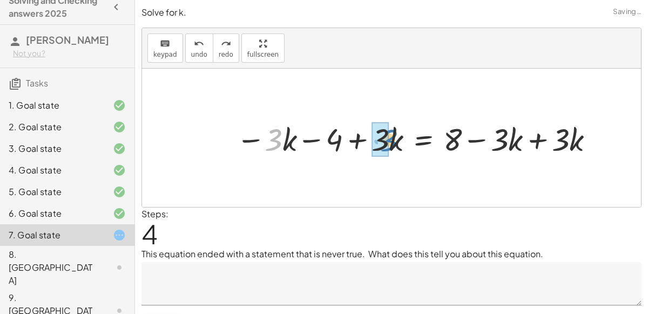
drag, startPoint x: 275, startPoint y: 140, endPoint x: 389, endPoint y: 140, distance: 113.9
click at [389, 140] on div at bounding box center [417, 137] width 372 height 41
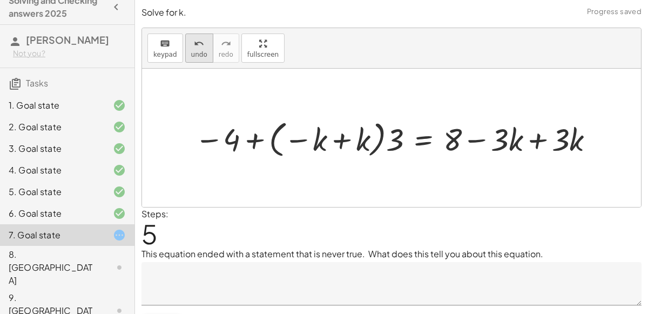
click at [199, 45] on icon "undo" at bounding box center [199, 43] width 10 height 13
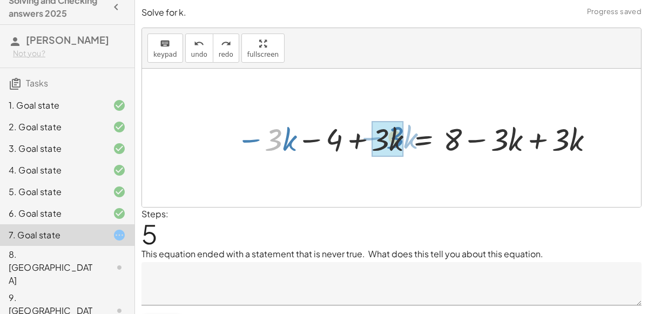
drag, startPoint x: 276, startPoint y: 139, endPoint x: 395, endPoint y: 138, distance: 118.8
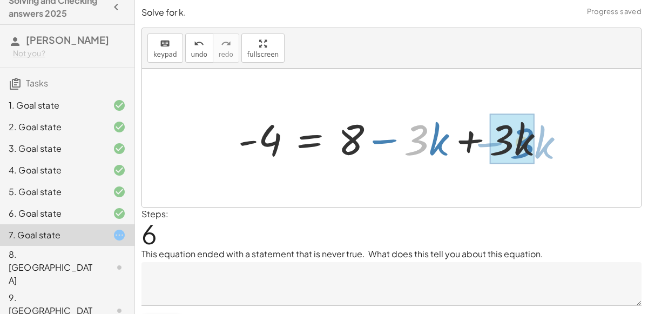
drag, startPoint x: 420, startPoint y: 133, endPoint x: 525, endPoint y: 136, distance: 105.3
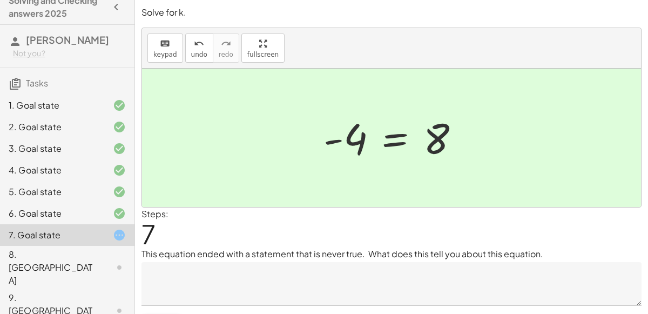
click at [227, 271] on textarea at bounding box center [391, 283] width 500 height 43
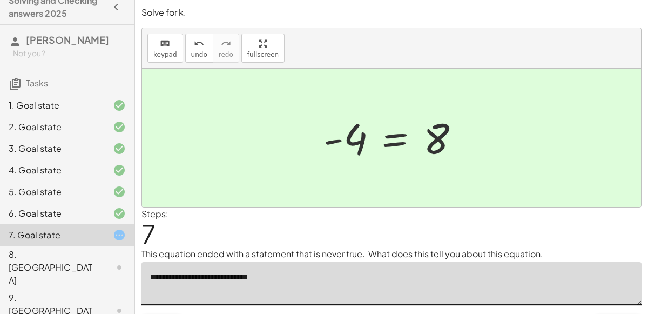
type textarea "**********"
